Goal: Transaction & Acquisition: Register for event/course

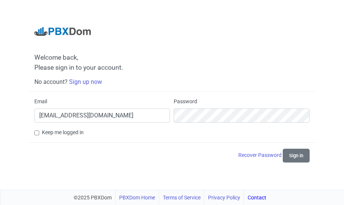
type input "[EMAIL_ADDRESS][DOMAIN_NAME]"
click at [291, 157] on button "Sign in" at bounding box center [295, 156] width 27 height 14
click at [295, 153] on button "Sign in" at bounding box center [295, 156] width 27 height 14
click at [295, 158] on button "Sign in" at bounding box center [295, 156] width 27 height 14
click at [87, 83] on link "Sign up now" at bounding box center [85, 81] width 33 height 7
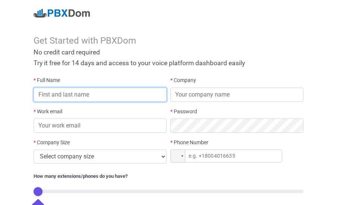
click at [81, 98] on input "text" at bounding box center [100, 95] width 133 height 14
type input "syscom"
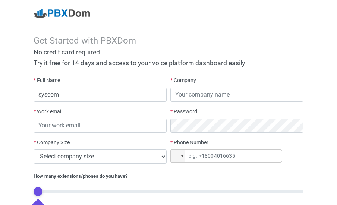
click at [62, 110] on label "* Work email" at bounding box center [48, 112] width 29 height 8
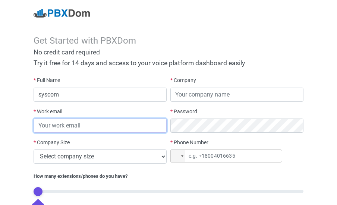
click at [46, 128] on input "email" at bounding box center [100, 126] width 133 height 14
type input "[EMAIL_ADDRESS][DOMAIN_NAME]"
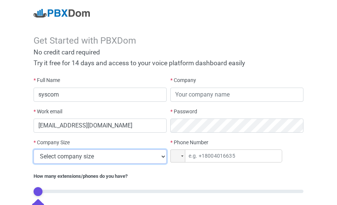
click at [34, 150] on select "Select company size 1 - 9 employees 10 - 49 employees 50 - 199 employees 200 - …" at bounding box center [100, 157] width 133 height 14
select select "3"
click option "50 - 199 employees" at bounding box center [0, 0] width 0 height 0
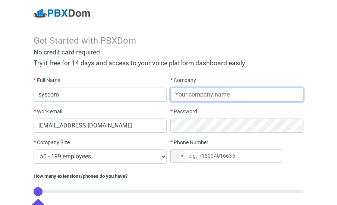
click at [179, 98] on input "text" at bounding box center [236, 95] width 133 height 14
type input "s"
type input "syscom"
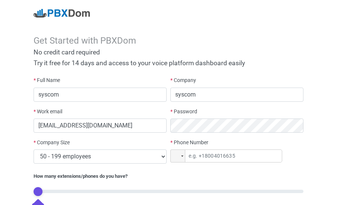
click at [199, 113] on div "* Password" at bounding box center [236, 120] width 133 height 25
click at [189, 112] on label "* Password" at bounding box center [183, 112] width 27 height 8
click at [175, 108] on label "* Password" at bounding box center [183, 112] width 27 height 8
click at [185, 110] on label "* Password" at bounding box center [183, 112] width 27 height 8
click at [204, 114] on div "* Password" at bounding box center [236, 120] width 133 height 25
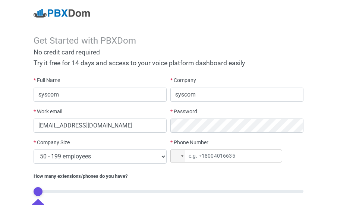
click at [189, 138] on div "* Password" at bounding box center [237, 123] width 137 height 31
click at [182, 156] on div at bounding box center [182, 156] width 2 height 1
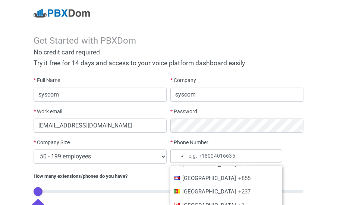
scroll to position [363, 0]
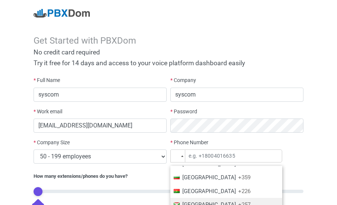
click at [179, 203] on div at bounding box center [177, 205] width 6 height 4
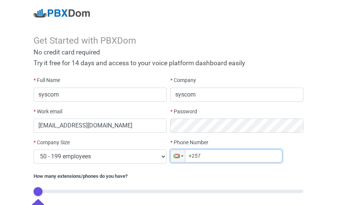
click at [217, 156] on input "+257" at bounding box center [226, 156] width 112 height 13
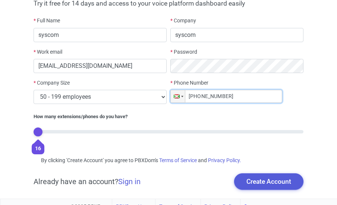
scroll to position [60, 0]
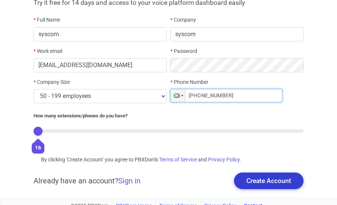
type input "[PHONE_NUMBER]"
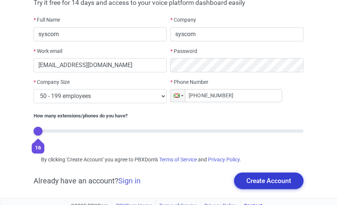
click at [264, 184] on button "Create Account" at bounding box center [268, 181] width 69 height 16
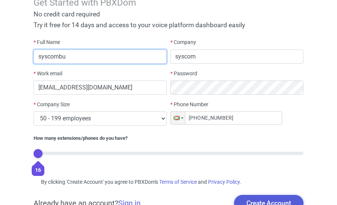
scroll to position [69, 0]
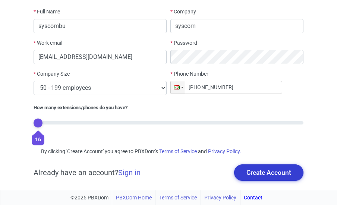
click at [254, 171] on button "Create Account" at bounding box center [268, 172] width 69 height 16
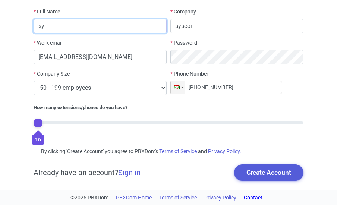
type input "s"
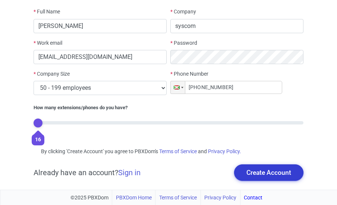
click at [276, 176] on button "Create Account" at bounding box center [268, 172] width 69 height 16
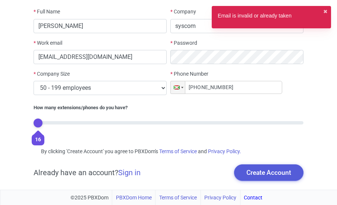
click at [245, 18] on div "Email is invalid or already taken" at bounding box center [255, 17] width 74 height 10
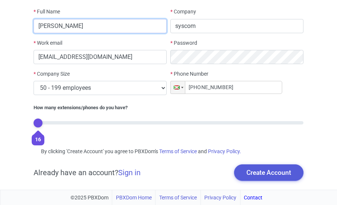
click at [80, 29] on input "[PERSON_NAME]" at bounding box center [100, 26] width 133 height 14
type input "c"
type input "[PERSON_NAME]"
click at [234, 164] on button "Create Account" at bounding box center [268, 172] width 69 height 16
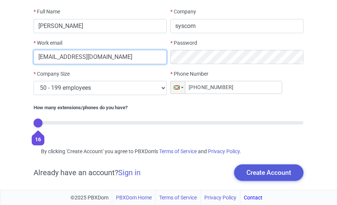
click at [102, 58] on input "[EMAIL_ADDRESS][DOMAIN_NAME]" at bounding box center [100, 57] width 133 height 14
click at [79, 60] on input "[EMAIL_ADDRESS][DOMAIN_NAME]" at bounding box center [100, 57] width 133 height 14
click at [126, 59] on input "[EMAIL_ADDRESS][DOMAIN_NAME]" at bounding box center [100, 57] width 133 height 14
click at [126, 60] on input "[EMAIL_ADDRESS][DOMAIN_NAME]" at bounding box center [100, 57] width 133 height 14
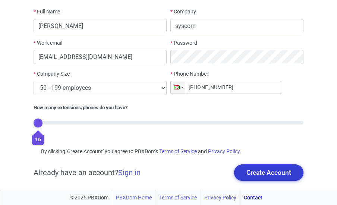
click at [264, 172] on button "Create Account" at bounding box center [268, 172] width 69 height 16
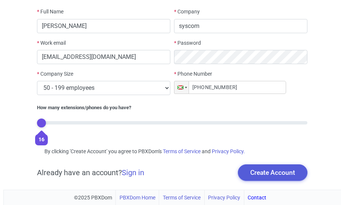
scroll to position [0, 0]
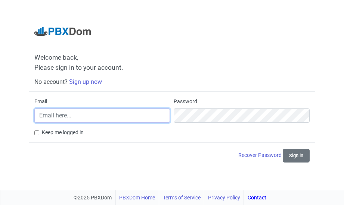
click at [73, 116] on input "Email" at bounding box center [102, 116] width 136 height 14
type input "[EMAIL_ADDRESS][DOMAIN_NAME]"
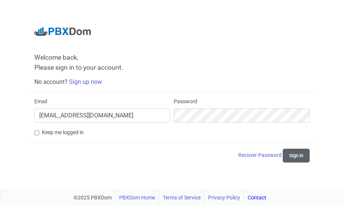
click at [298, 159] on button "Sign in" at bounding box center [295, 156] width 27 height 14
click at [98, 175] on div "Welcome back, Please sign in to your account. No account? Sign up now Email [EM…" at bounding box center [172, 95] width 344 height 190
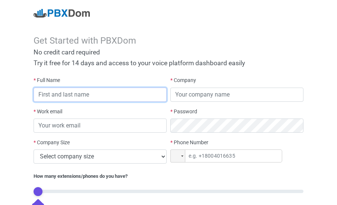
click at [48, 95] on input "text" at bounding box center [100, 95] width 133 height 14
type input "muzehe jean"
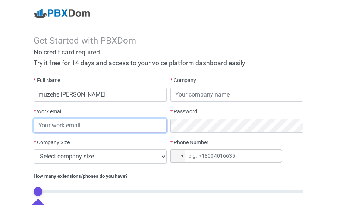
click at [60, 126] on input "email" at bounding box center [100, 126] width 133 height 14
type input "syscomburundi@gmail.com"
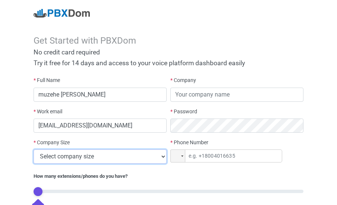
click at [34, 150] on select "Select company size 1 - 9 employees 10 - 49 employees 50 - 199 employees 200 - …" at bounding box center [100, 157] width 133 height 14
select select "3"
click option "50 - 199 employees" at bounding box center [0, 0] width 0 height 0
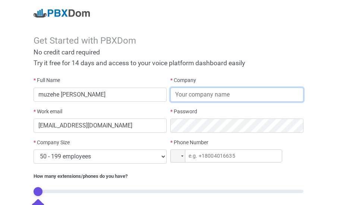
click at [181, 93] on input "text" at bounding box center [236, 95] width 133 height 14
type input "syscom"
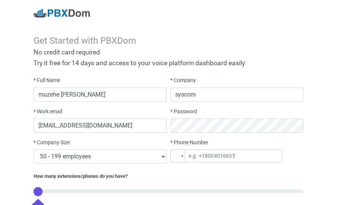
click at [183, 158] on div at bounding box center [178, 156] width 14 height 12
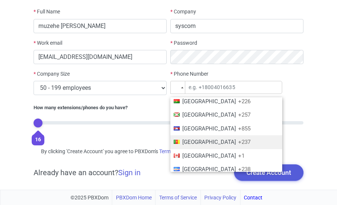
scroll to position [363, 0]
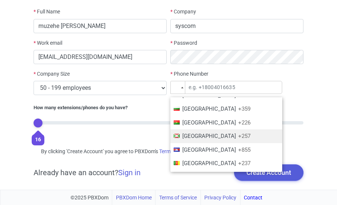
click at [195, 140] on li "[GEOGRAPHIC_DATA] +257" at bounding box center [226, 136] width 112 height 14
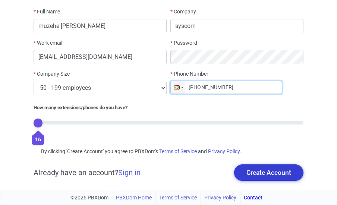
type input "+257 799 726 26"
click at [264, 178] on button "Create Account" at bounding box center [268, 172] width 69 height 16
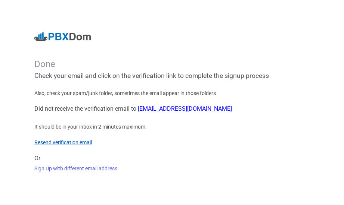
click at [55, 141] on link "Resend verification email" at bounding box center [62, 143] width 57 height 6
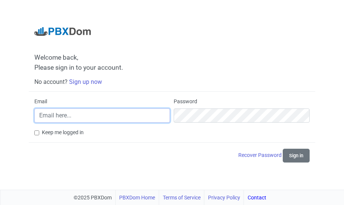
click at [67, 118] on input "Email" at bounding box center [102, 116] width 136 height 14
type input "[EMAIL_ADDRESS][DOMAIN_NAME]"
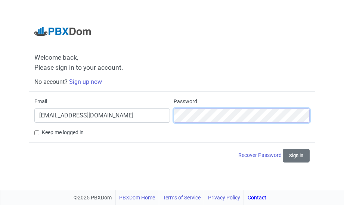
click at [282, 149] on button "Sign in" at bounding box center [295, 156] width 27 height 14
